Goal: Find specific page/section: Find specific page/section

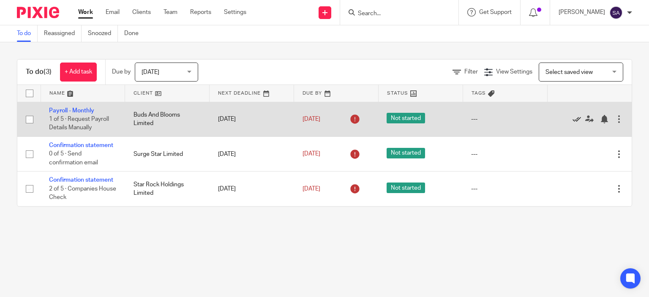
click at [572, 117] on icon at bounding box center [576, 119] width 8 height 8
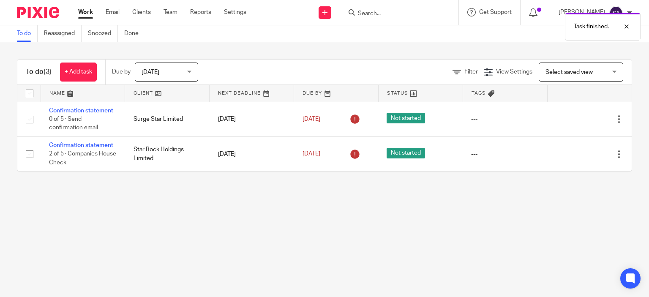
click at [572, 117] on icon at bounding box center [576, 119] width 8 height 8
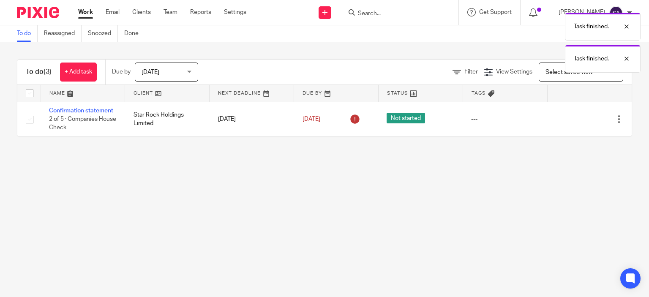
click at [572, 117] on icon at bounding box center [576, 119] width 8 height 8
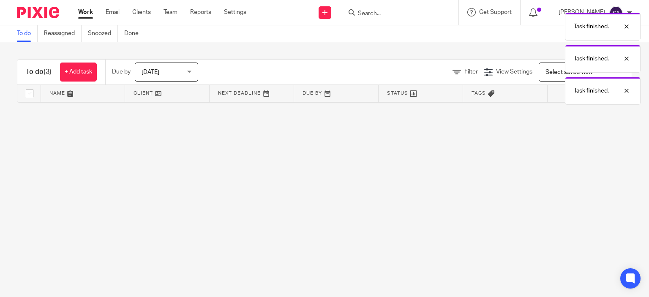
click at [384, 11] on div "Task finished. Task finished. Task finished." at bounding box center [482, 56] width 316 height 96
click at [363, 8] on div at bounding box center [398, 12] width 98 height 11
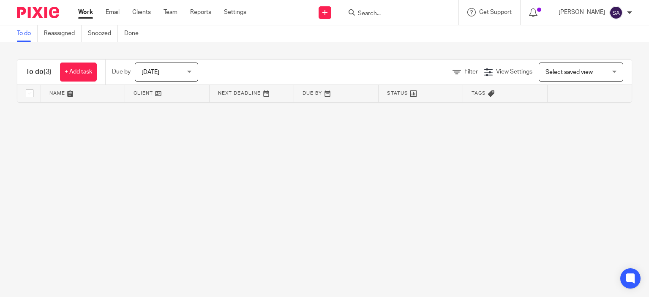
click at [386, 13] on input "Search" at bounding box center [395, 14] width 76 height 8
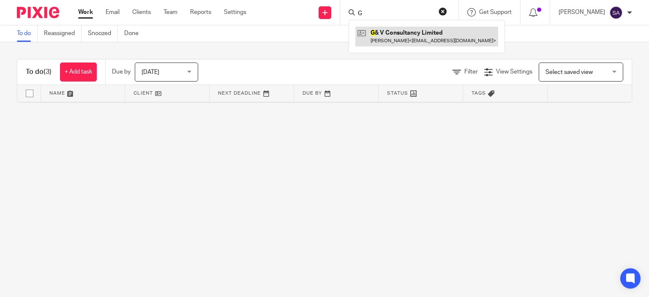
type input "G"
click at [404, 39] on link at bounding box center [426, 36] width 143 height 19
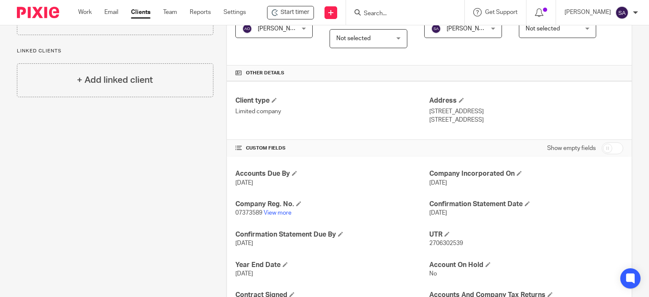
scroll to position [186, 0]
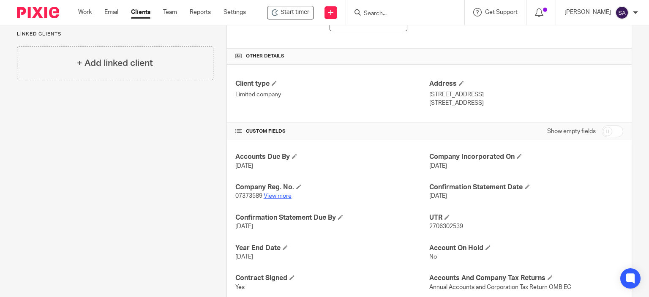
click at [274, 196] on link "View more" at bounding box center [278, 196] width 28 height 6
